Goal: Obtain resource: Obtain resource

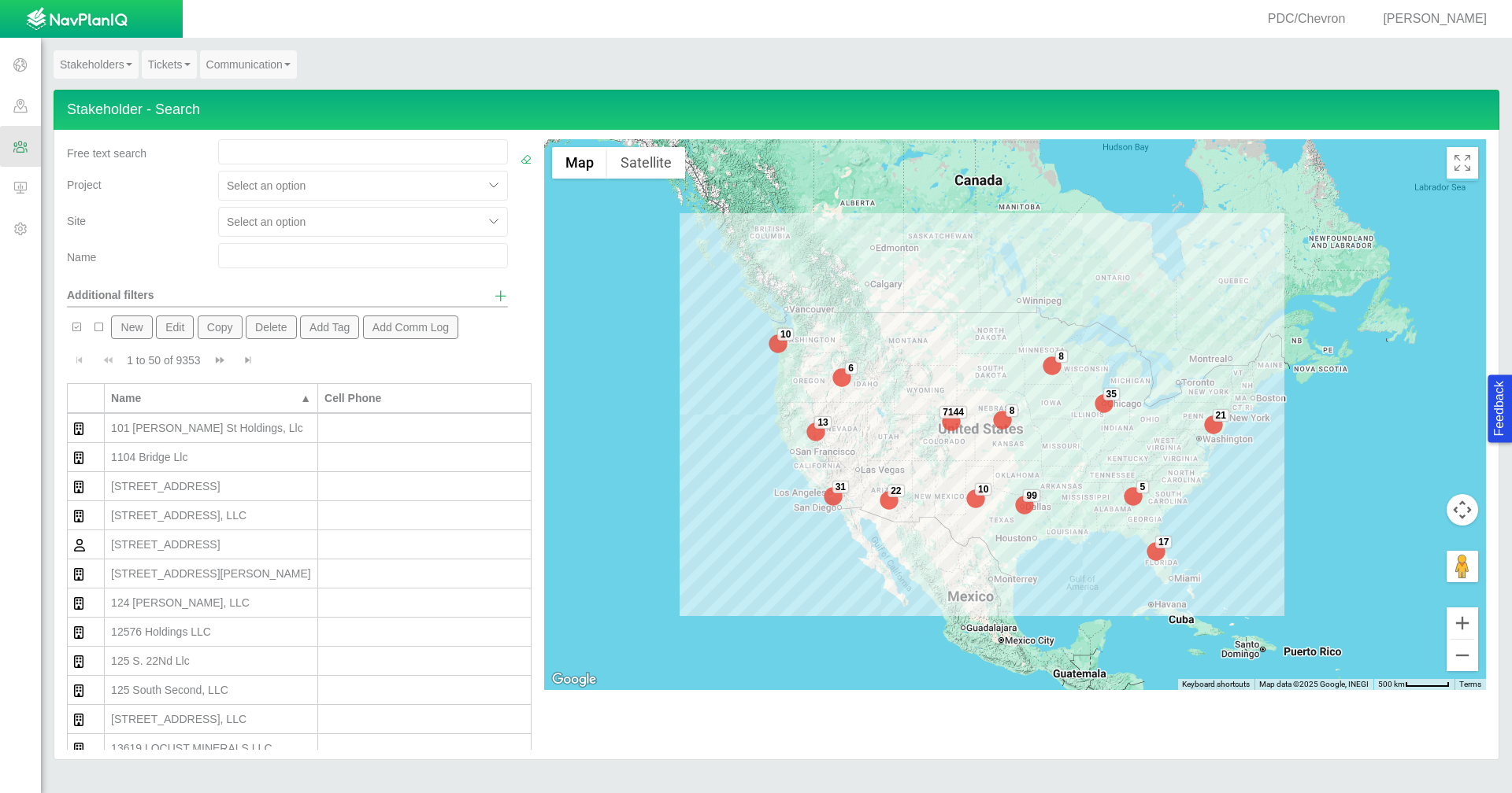
click at [110, 65] on link "Stakeholders" at bounding box center [96, 64] width 85 height 28
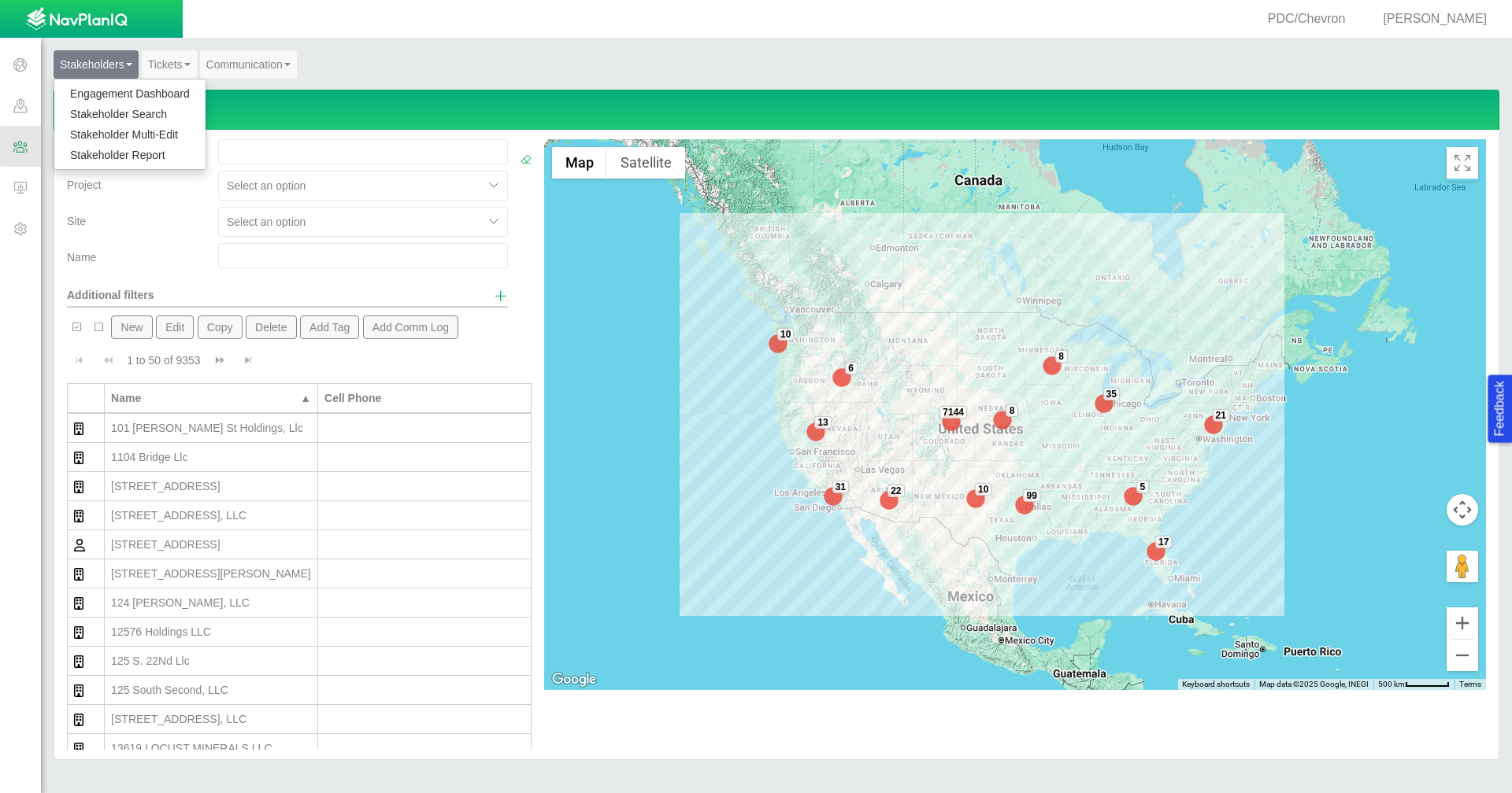
click at [108, 146] on link "Stakeholder Report" at bounding box center [129, 155] width 151 height 21
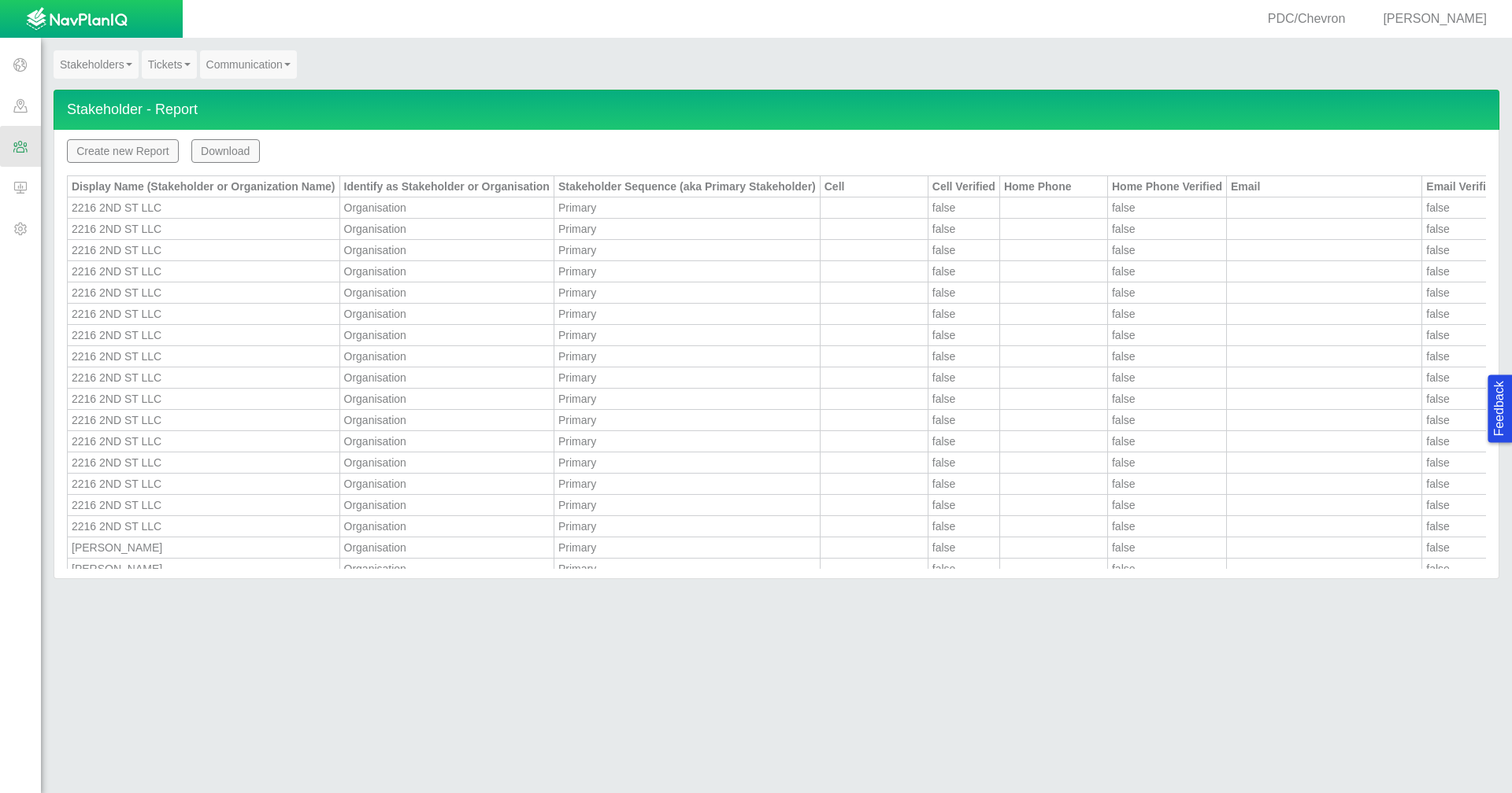
click at [153, 156] on button "Create new Report" at bounding box center [123, 152] width 112 height 24
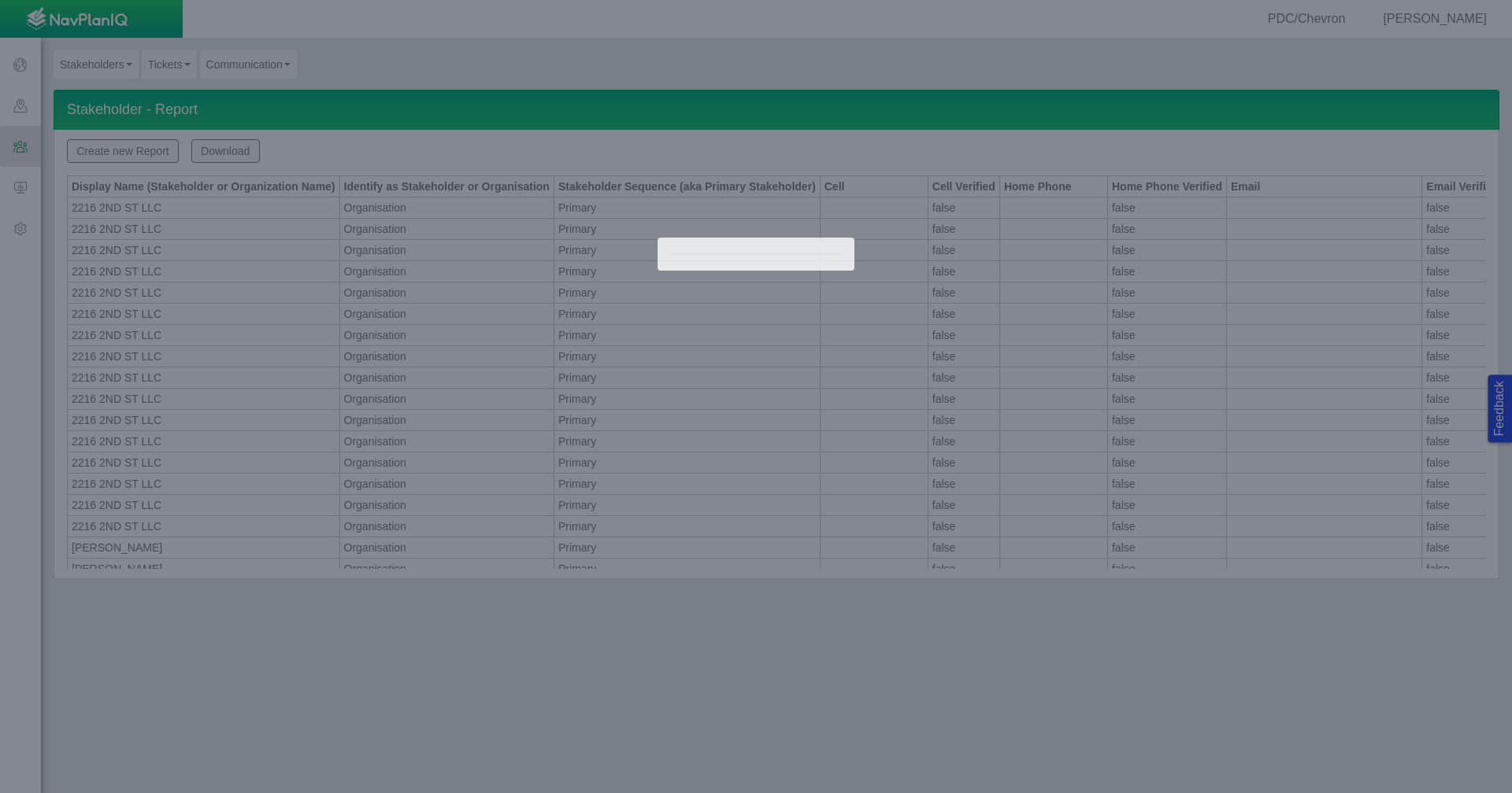
type input "Stakeholder_Report"
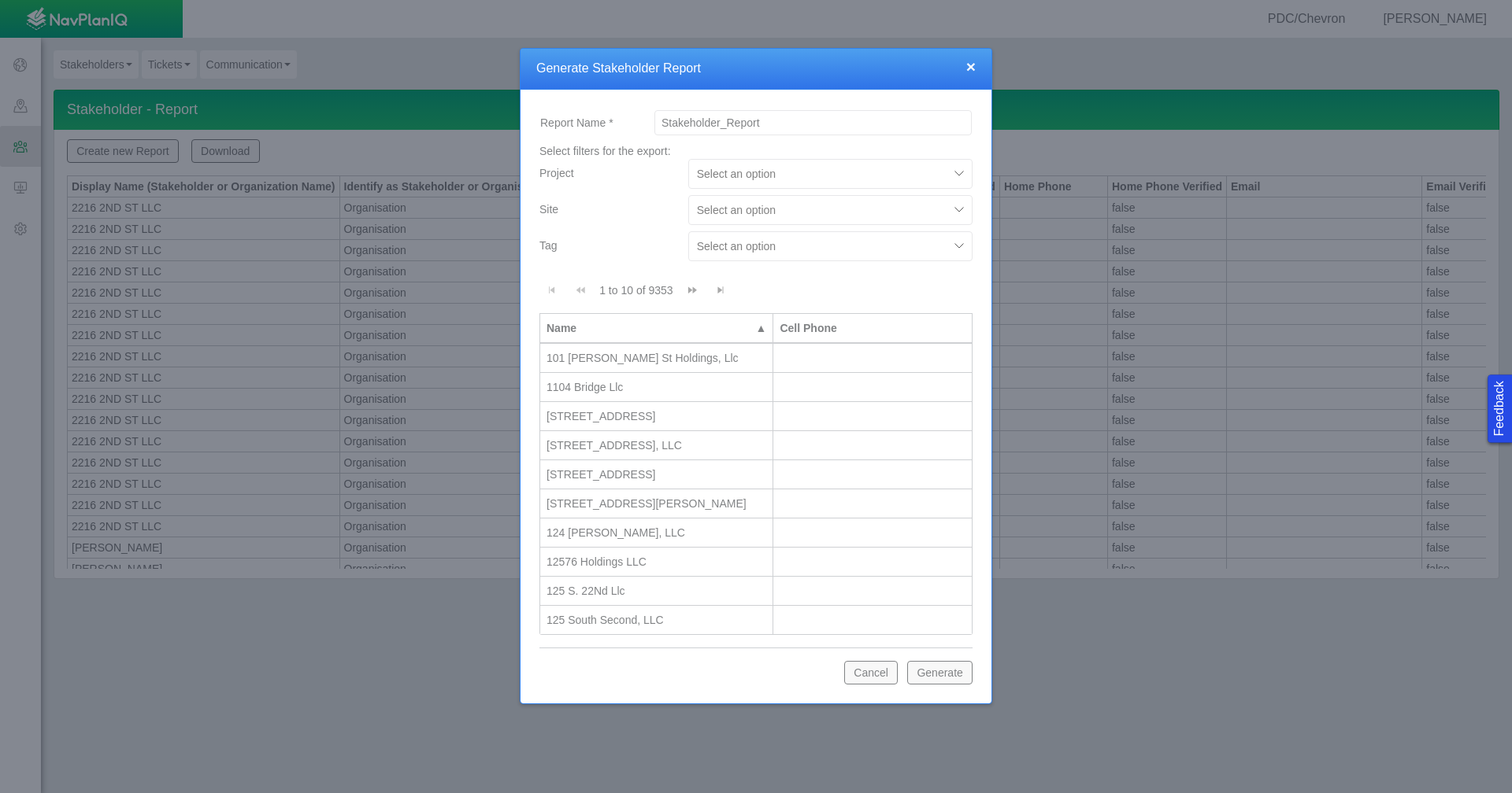
click at [819, 206] on div at bounding box center [818, 209] width 244 height 19
type input "[PERSON_NAME]"
click at [773, 257] on div "Carrot Pad" at bounding box center [830, 248] width 284 height 28
checkbox input "false"
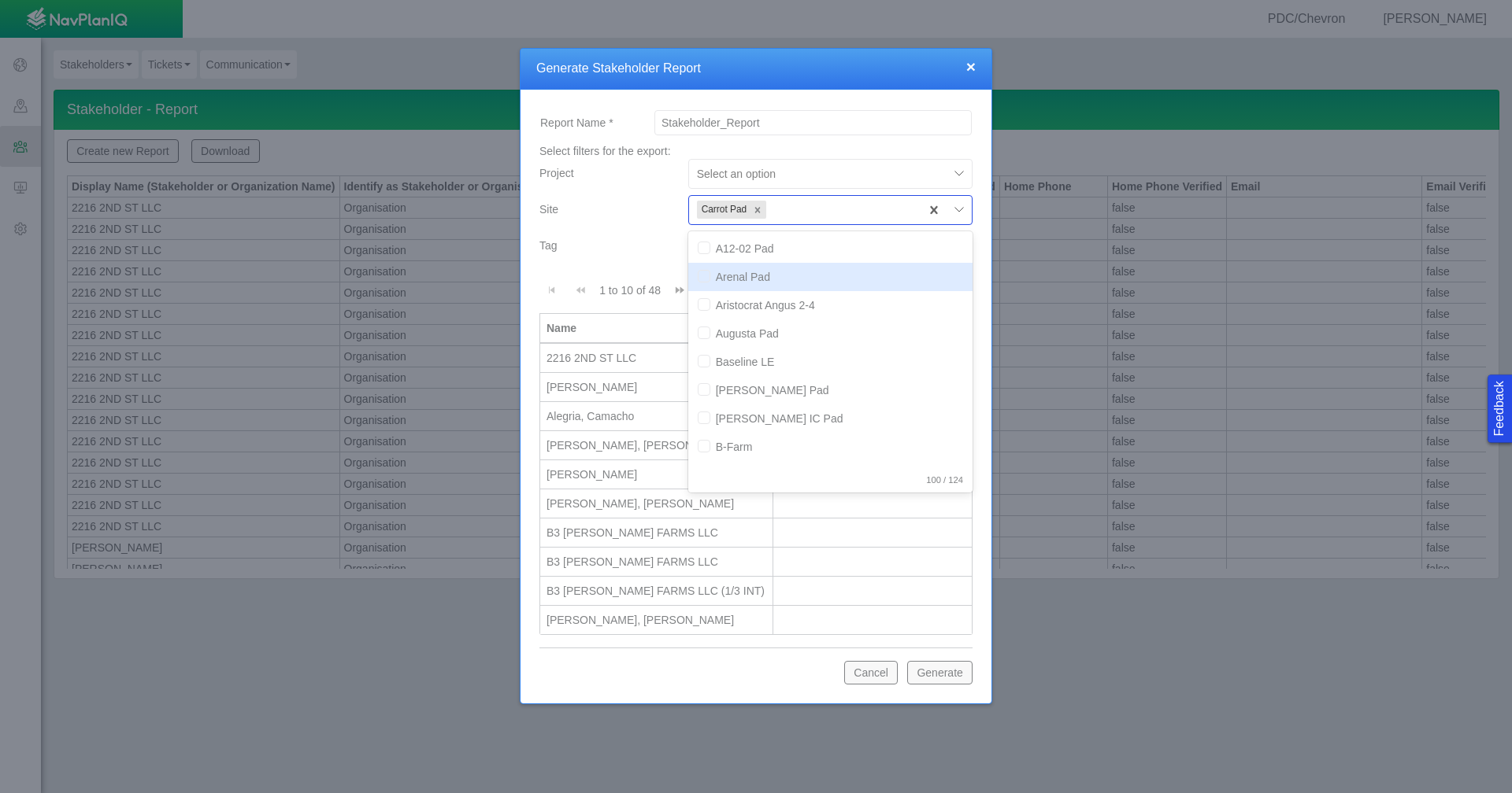
click at [605, 245] on div "Tag" at bounding box center [607, 242] width 136 height 22
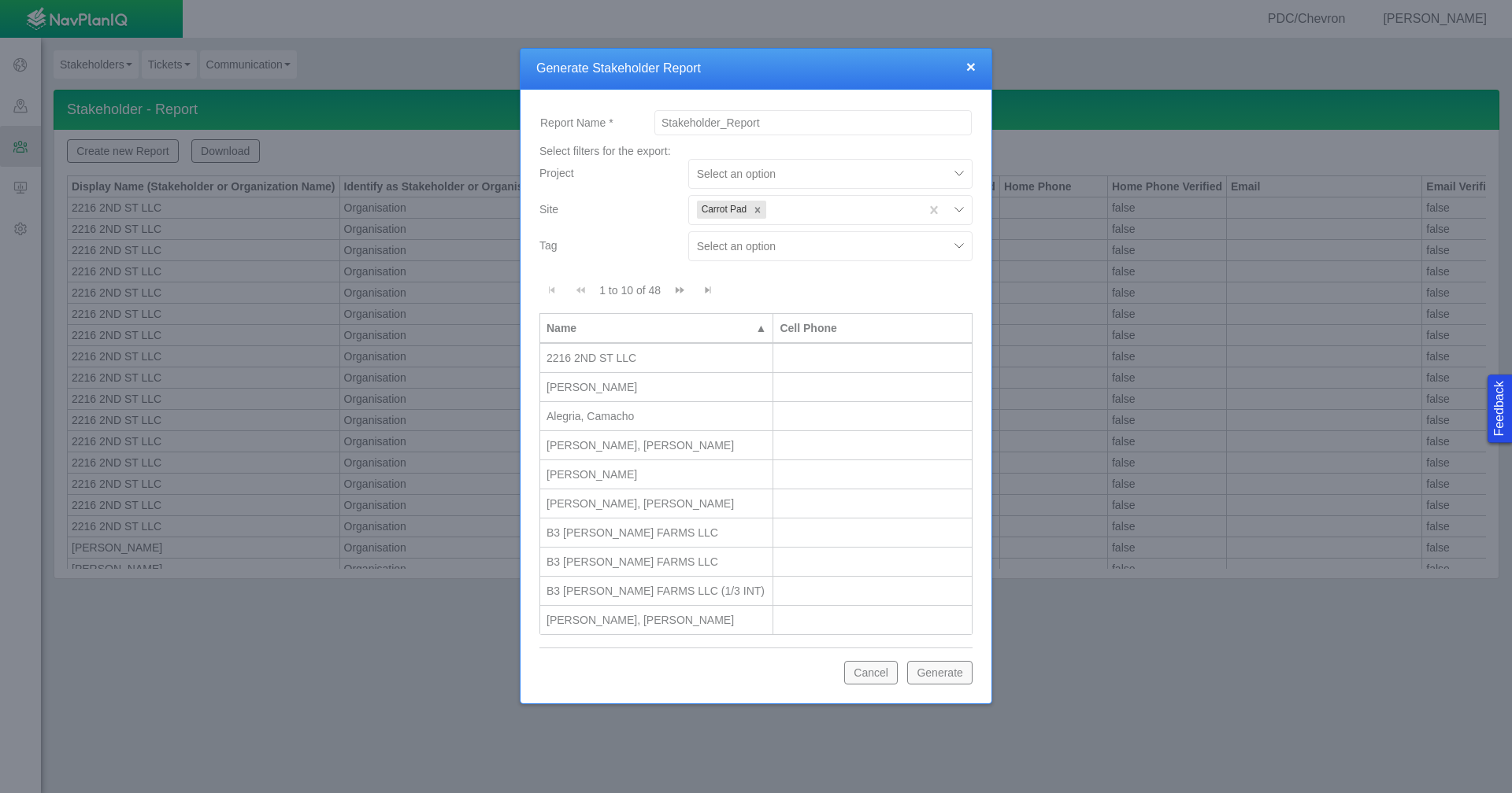
click at [945, 670] on button "Generate" at bounding box center [939, 673] width 65 height 24
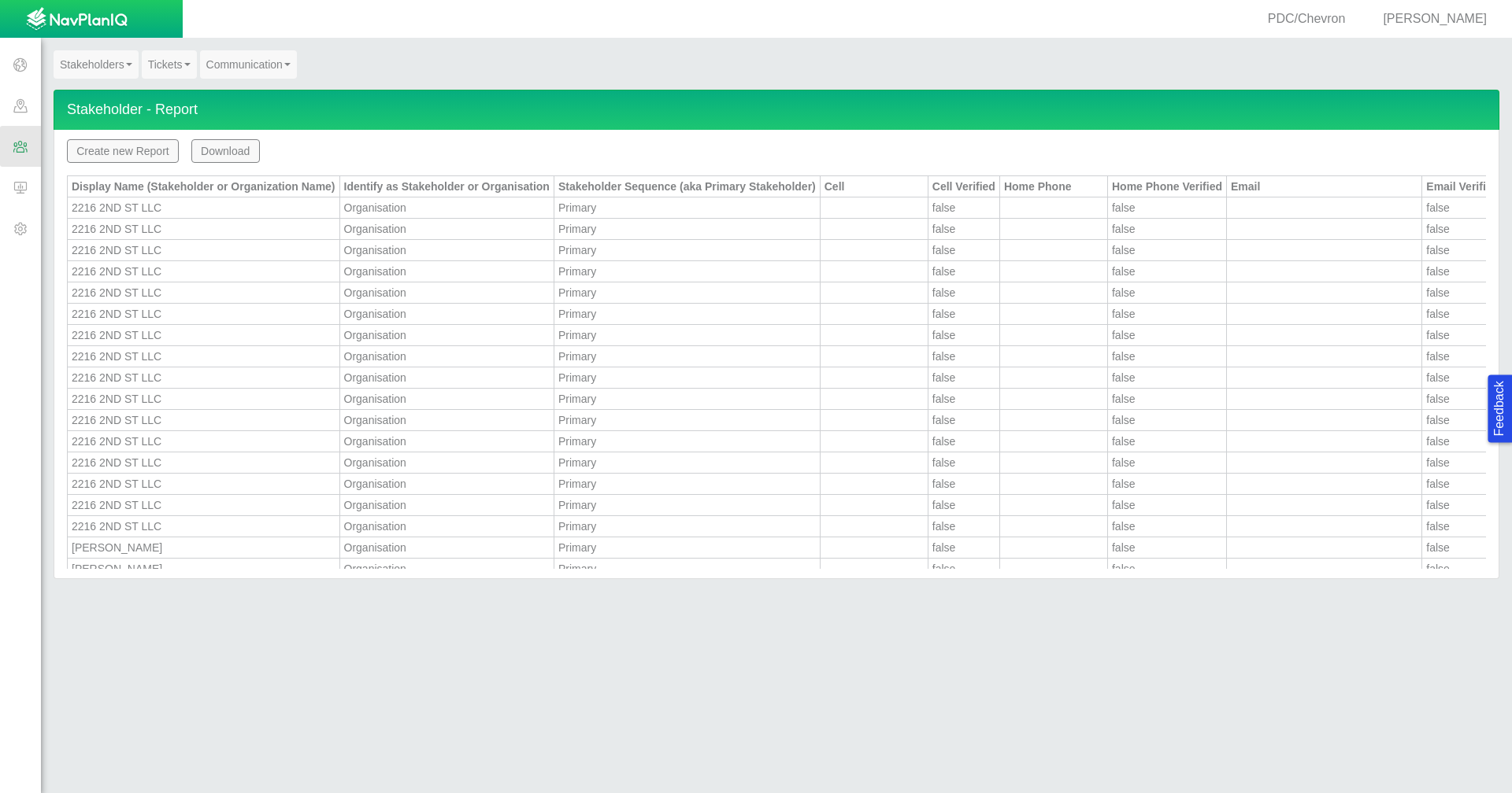
click at [238, 148] on button "Download" at bounding box center [226, 152] width 69 height 24
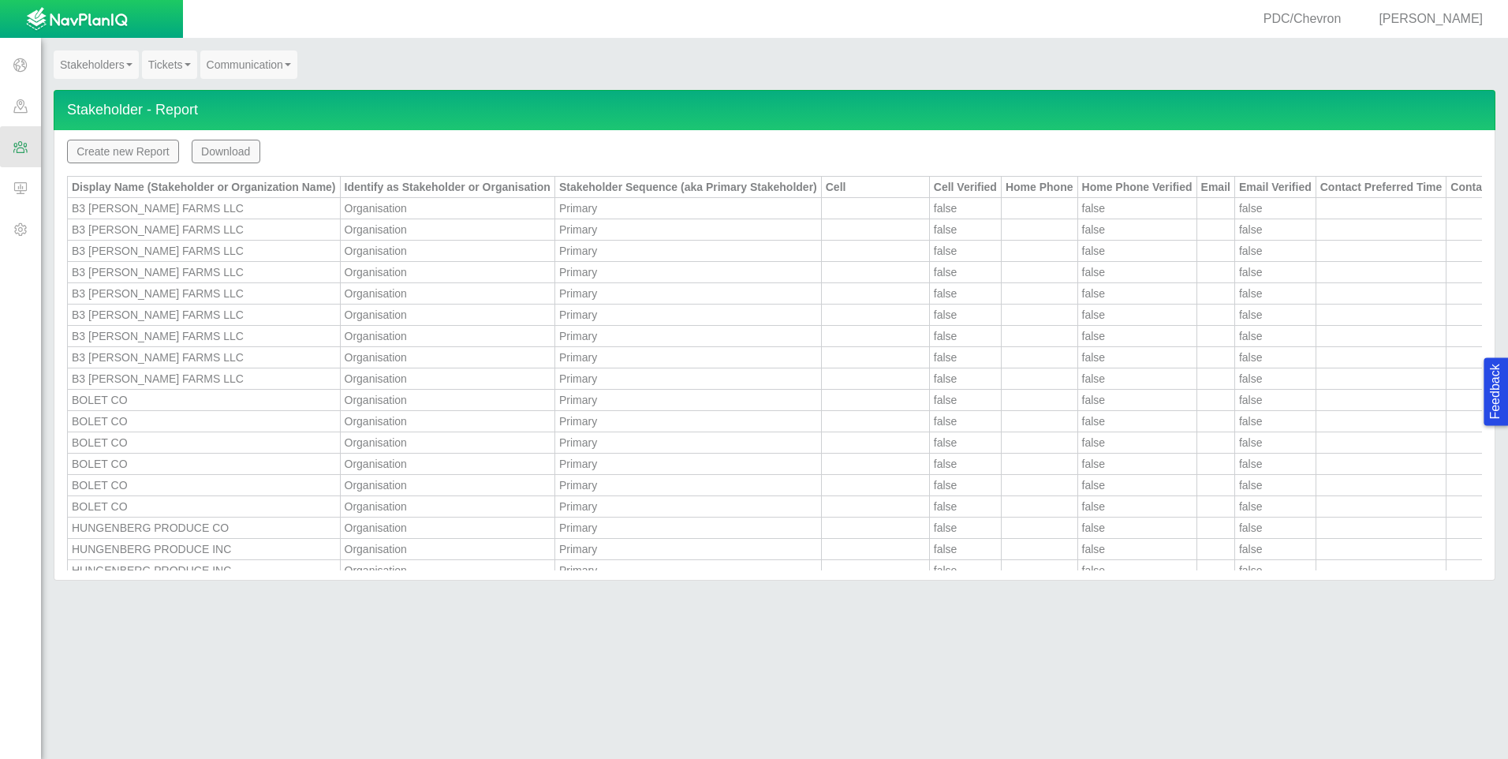
click at [791, 74] on div "Stakeholders Engagement Dashboard Stakeholder Search Stakeholder Multi-Edit Sta…" at bounding box center [775, 69] width 1442 height 39
click at [238, 154] on button "Download" at bounding box center [226, 152] width 69 height 24
